Goal: Information Seeking & Learning: Learn about a topic

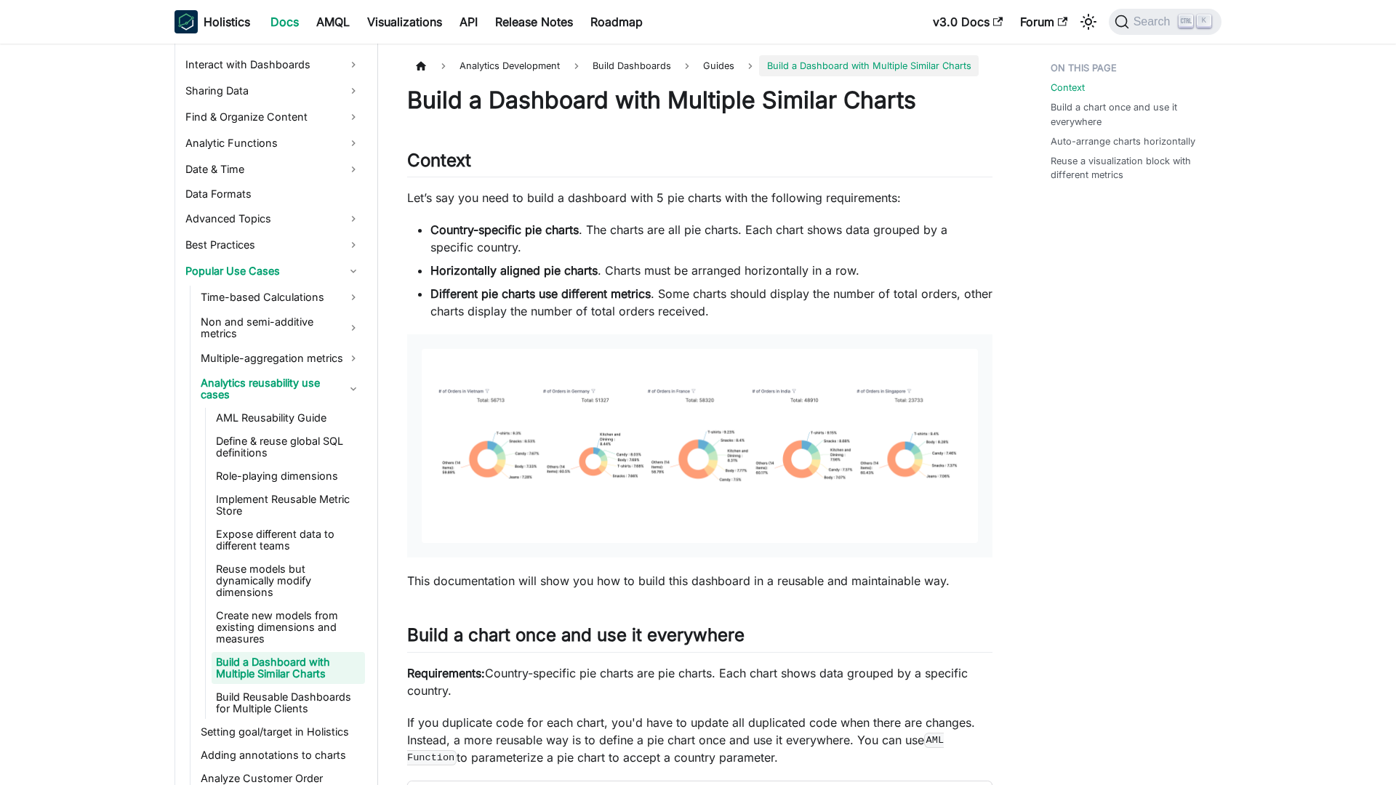
scroll to position [977, 0]
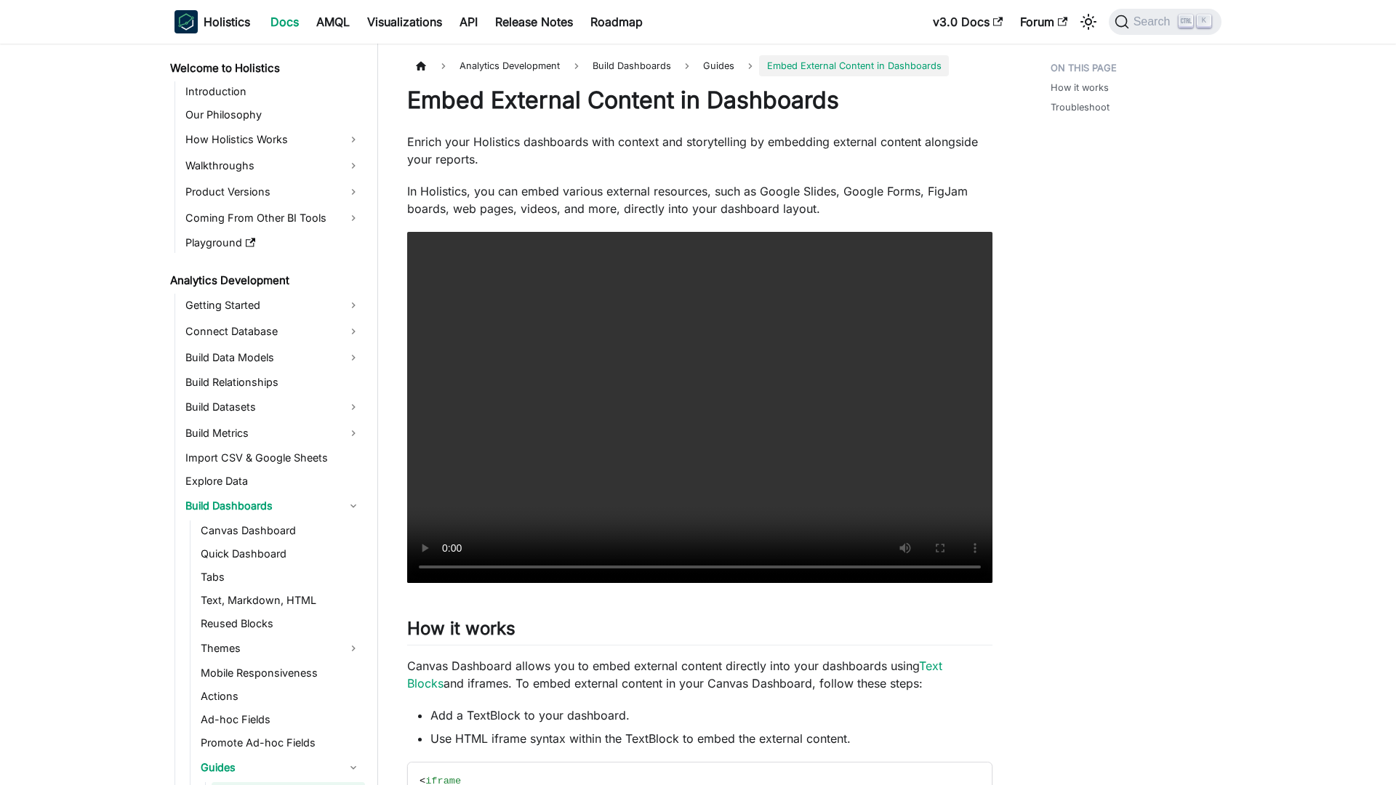
scroll to position [177, 0]
